Goal: Information Seeking & Learning: Learn about a topic

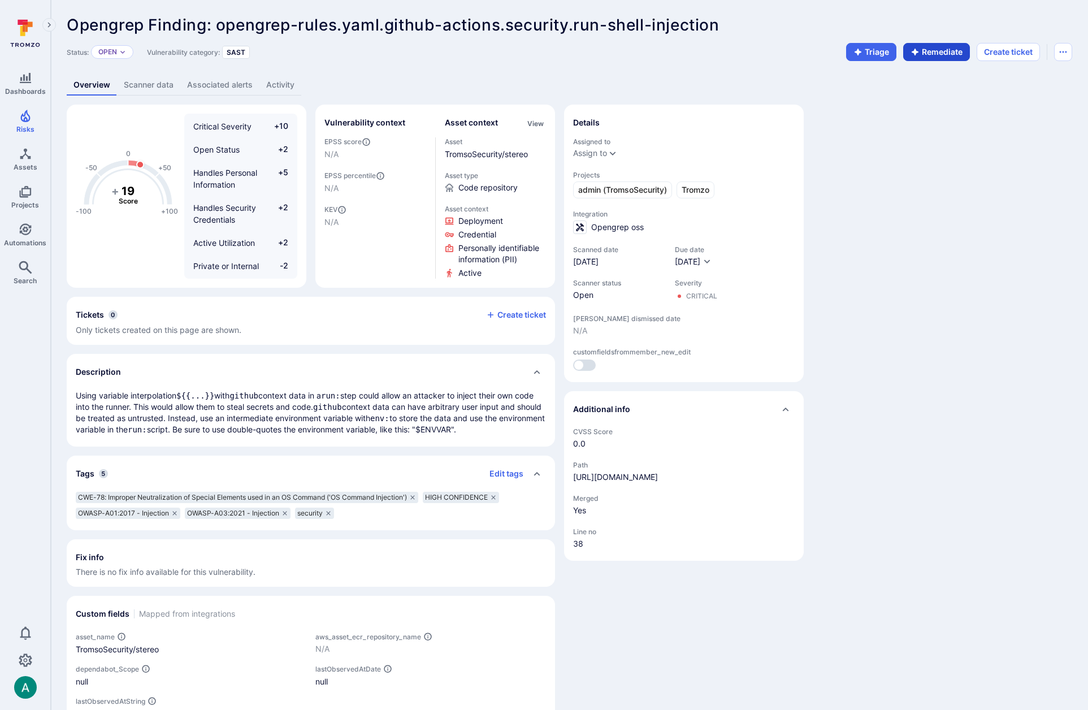
click at [925, 50] on button "Remediate" at bounding box center [936, 52] width 67 height 18
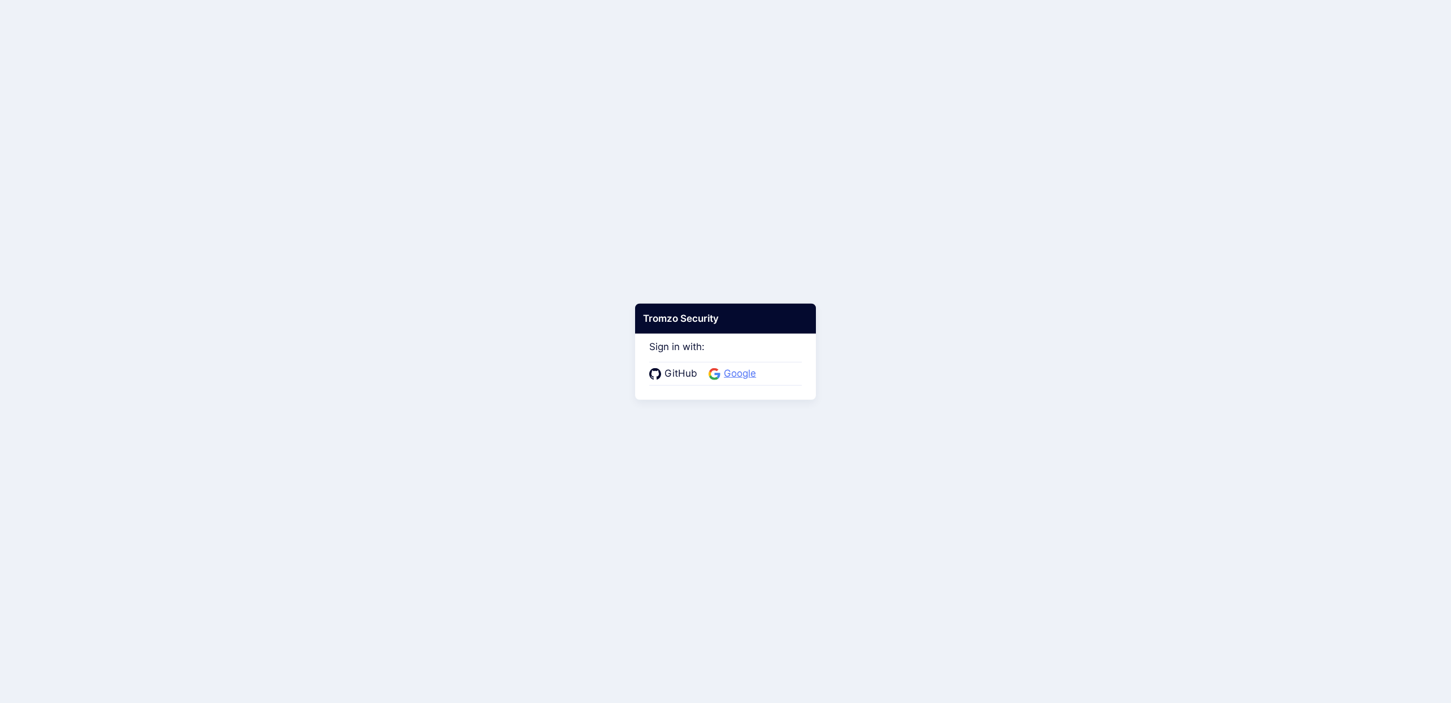
click at [738, 373] on span "Google" at bounding box center [740, 373] width 39 height 15
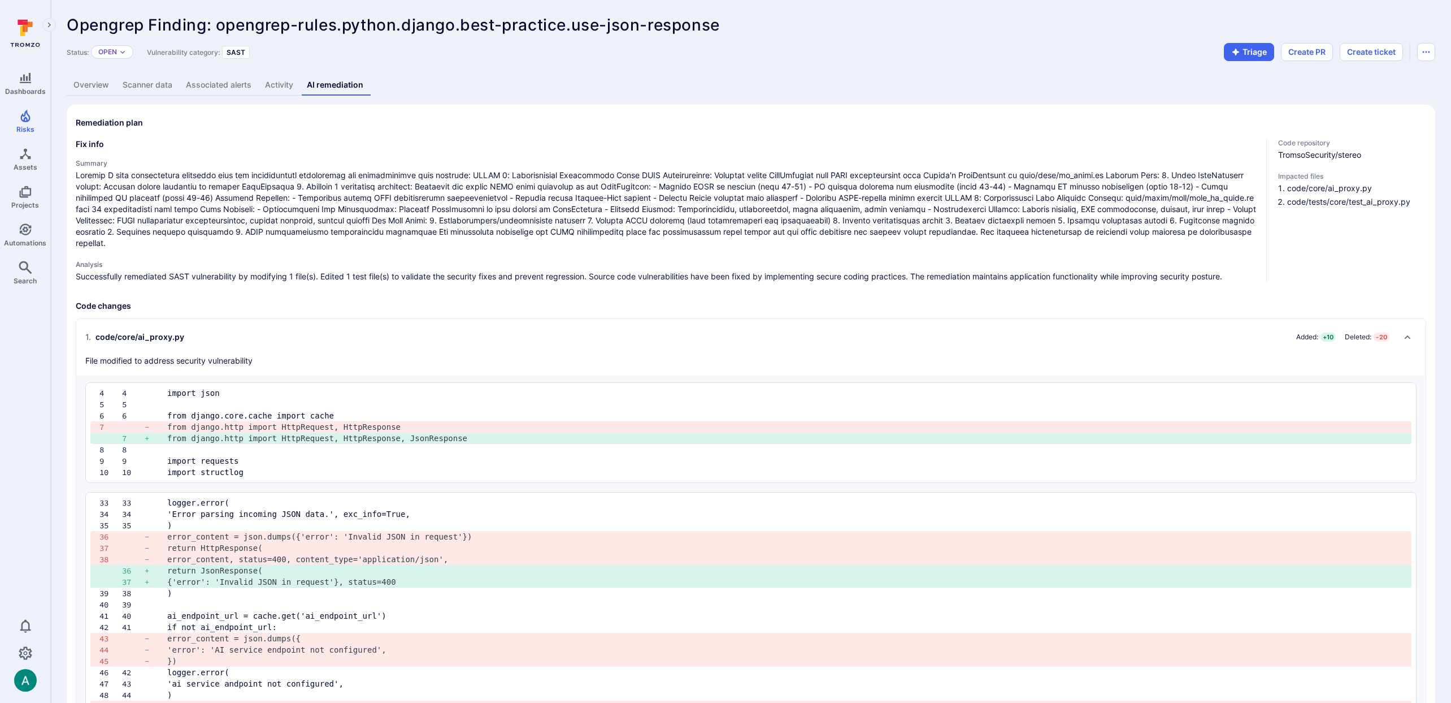
click at [746, 54] on div "Status: Open Vulnerability category: SAST Triage Create PR Create ticket" at bounding box center [751, 52] width 1369 height 18
click at [98, 84] on link "Overview" at bounding box center [91, 85] width 49 height 21
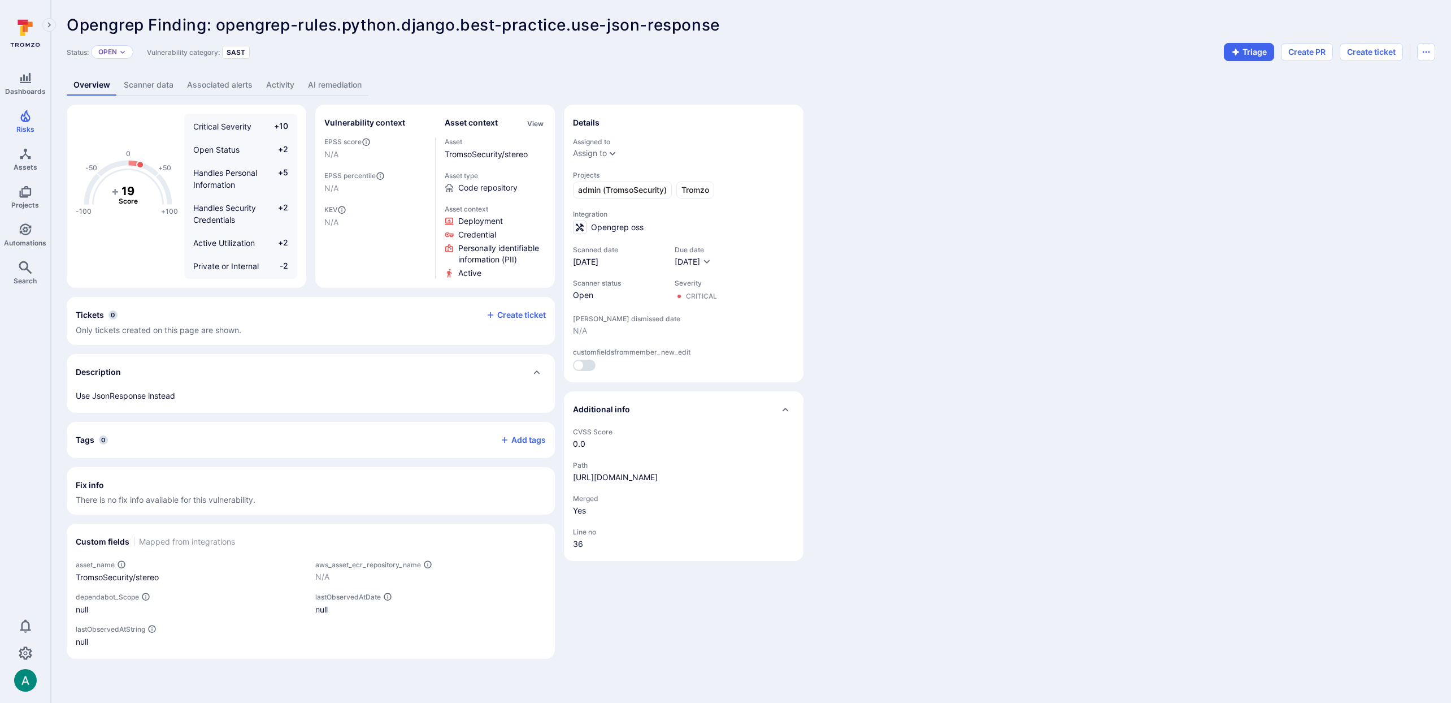
click at [330, 84] on link "AI remediation" at bounding box center [334, 85] width 67 height 21
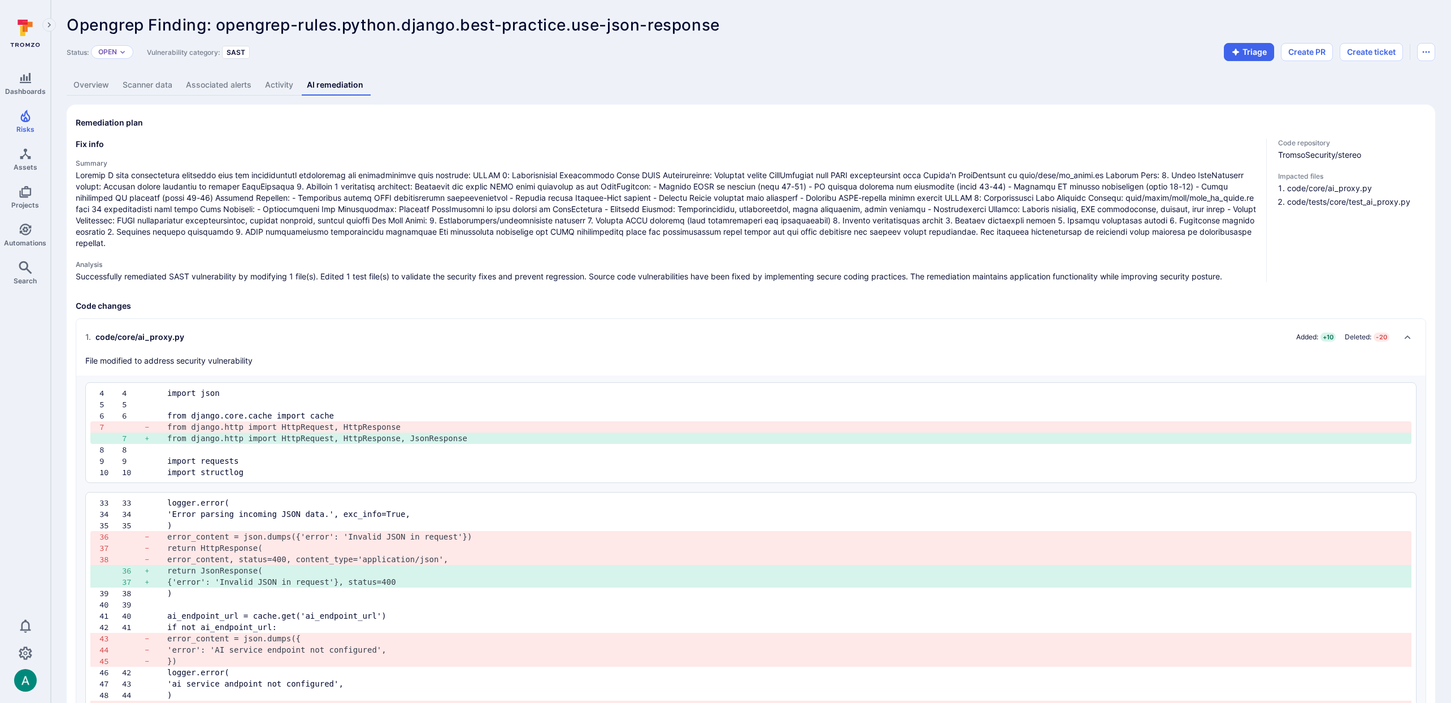
scroll to position [1, 0]
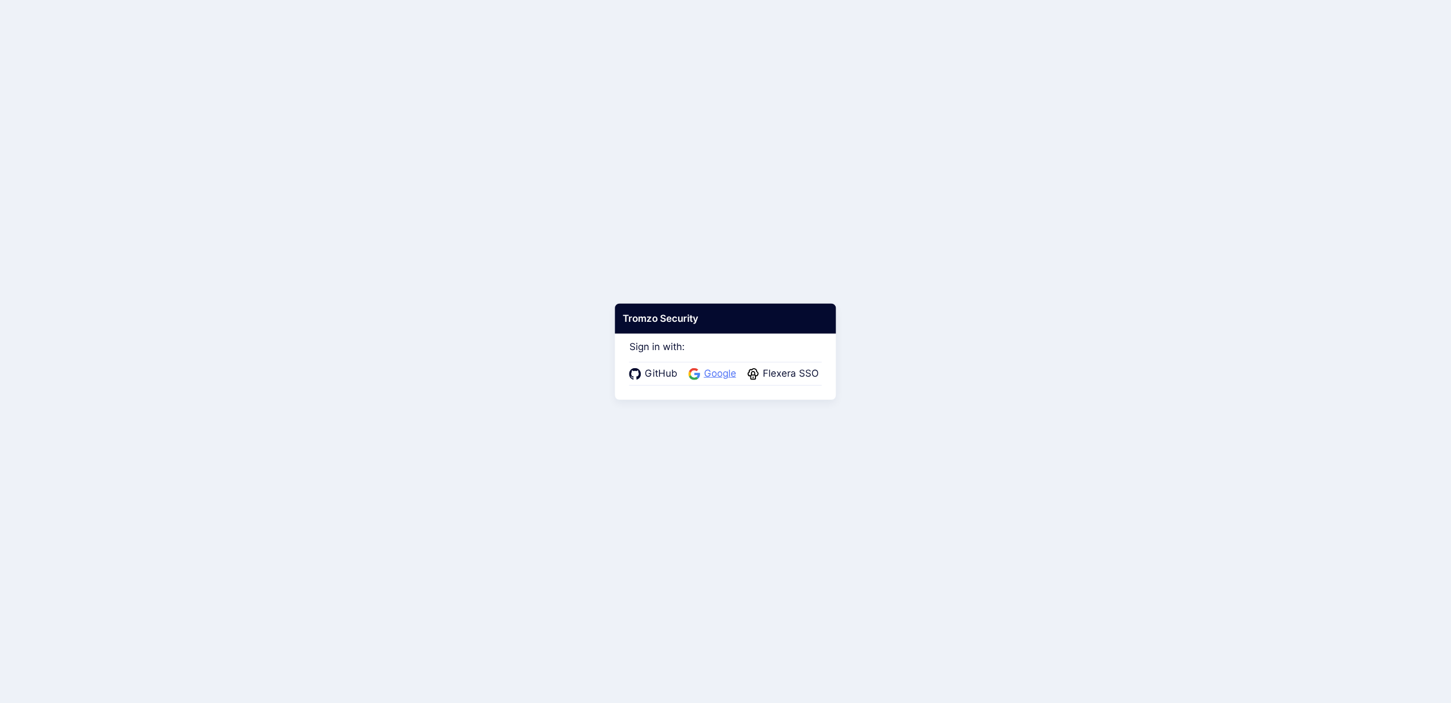
click at [709, 378] on span "Google" at bounding box center [720, 373] width 39 height 15
